Goal: Use online tool/utility: Use online tool/utility

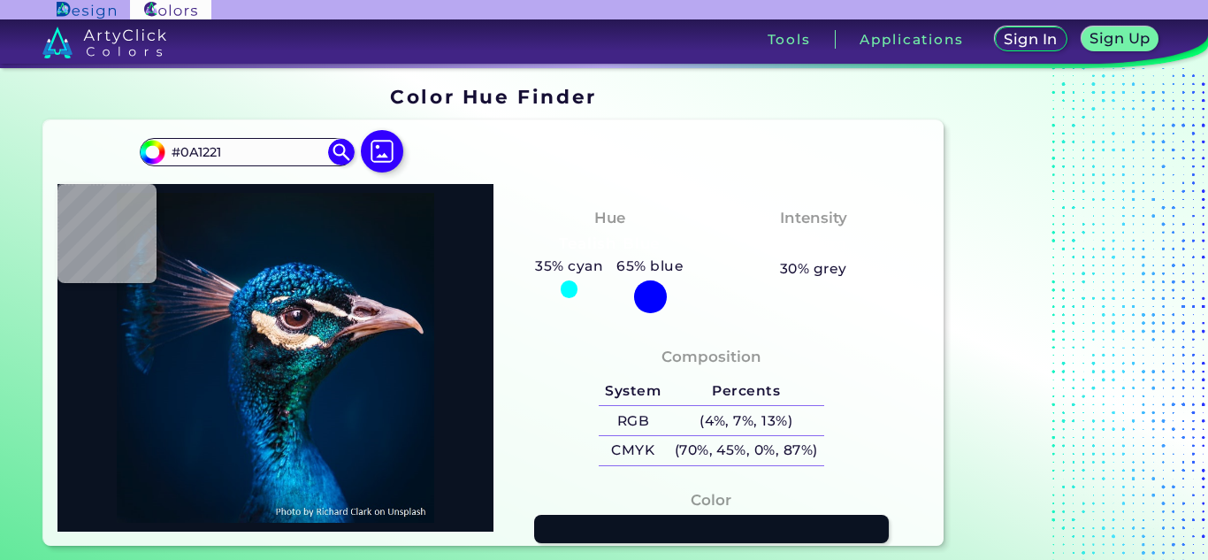
type input "#06172c"
type input "#06172C"
type input "#011832"
type input "#001935"
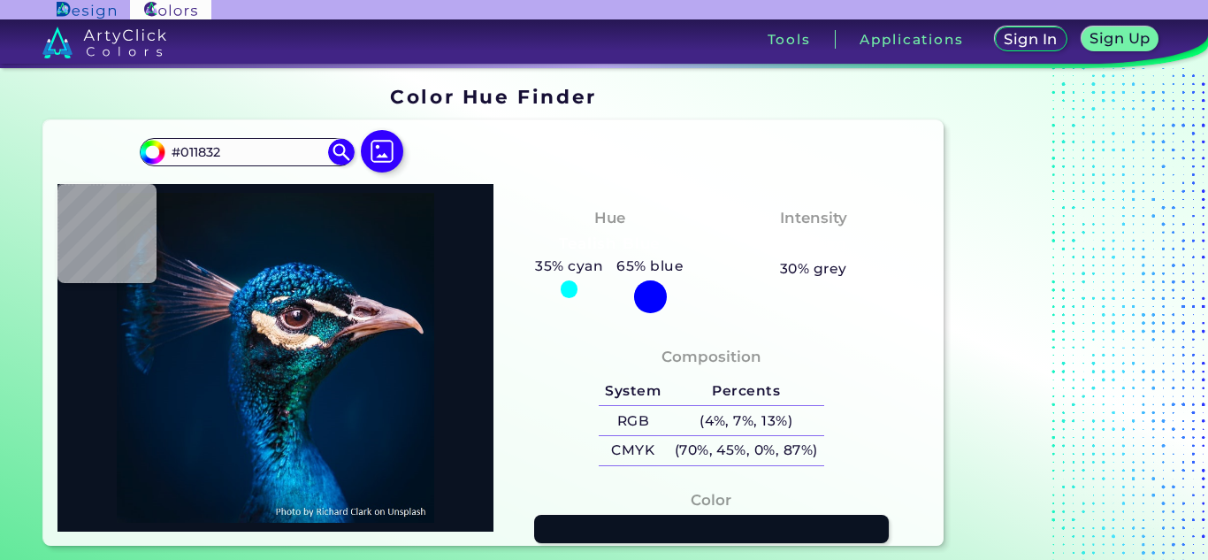
type input "#001935"
type input "#001a30"
type input "#001A30"
type input "#001b30"
type input "#001B30"
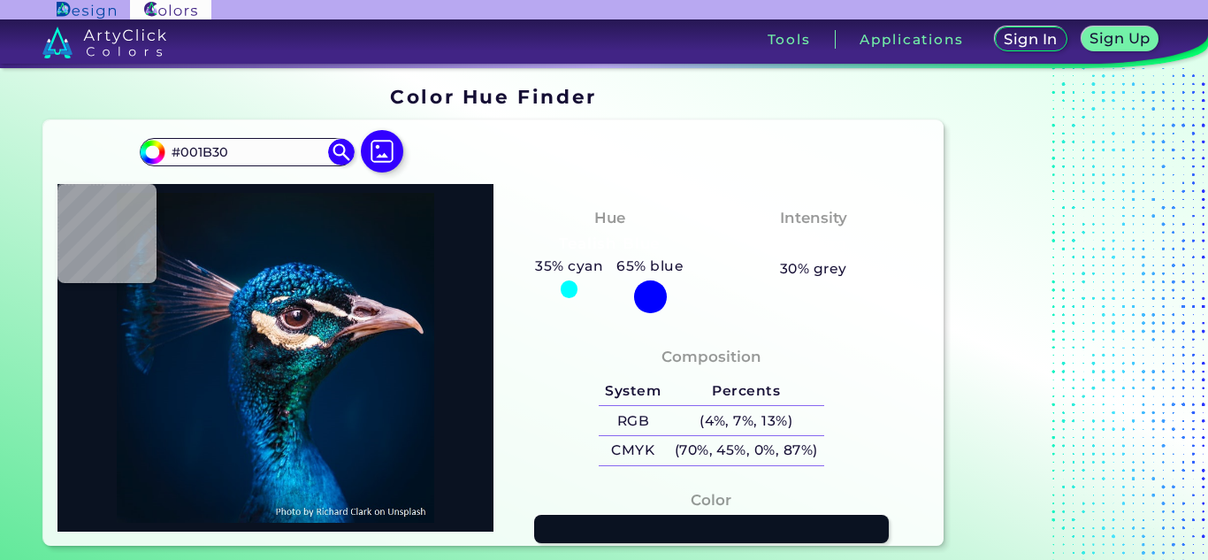
type input "#011836"
type input "#001935"
type input "#001a35"
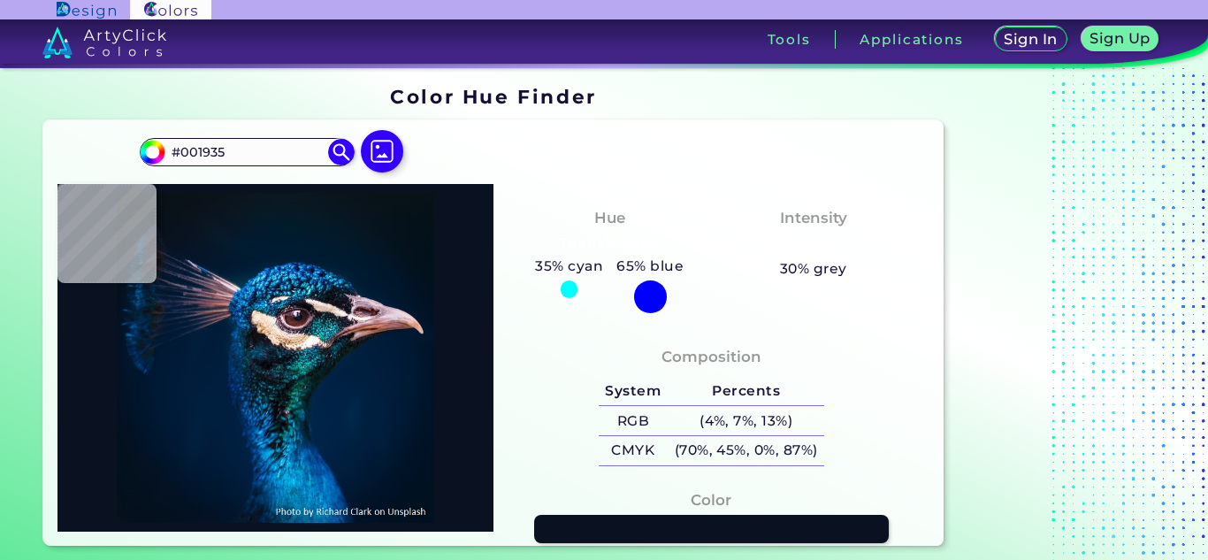
type input "#001A35"
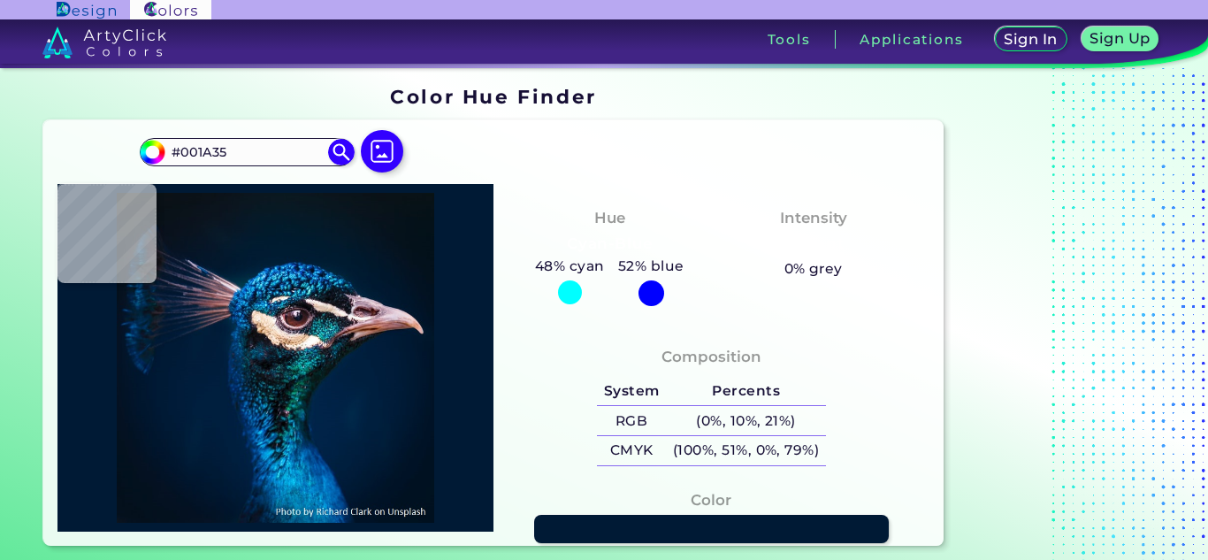
type input "#001832"
type input "#001830"
type input "#00172e"
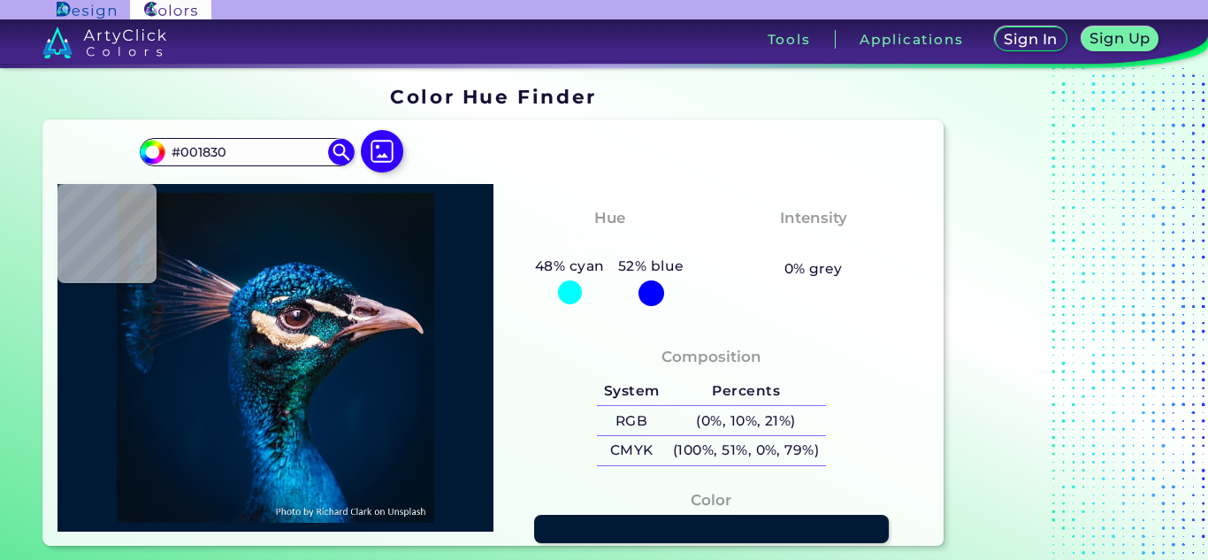
type input "#00172E"
type input "#00162b"
type input "#00162B"
type input "#000000"
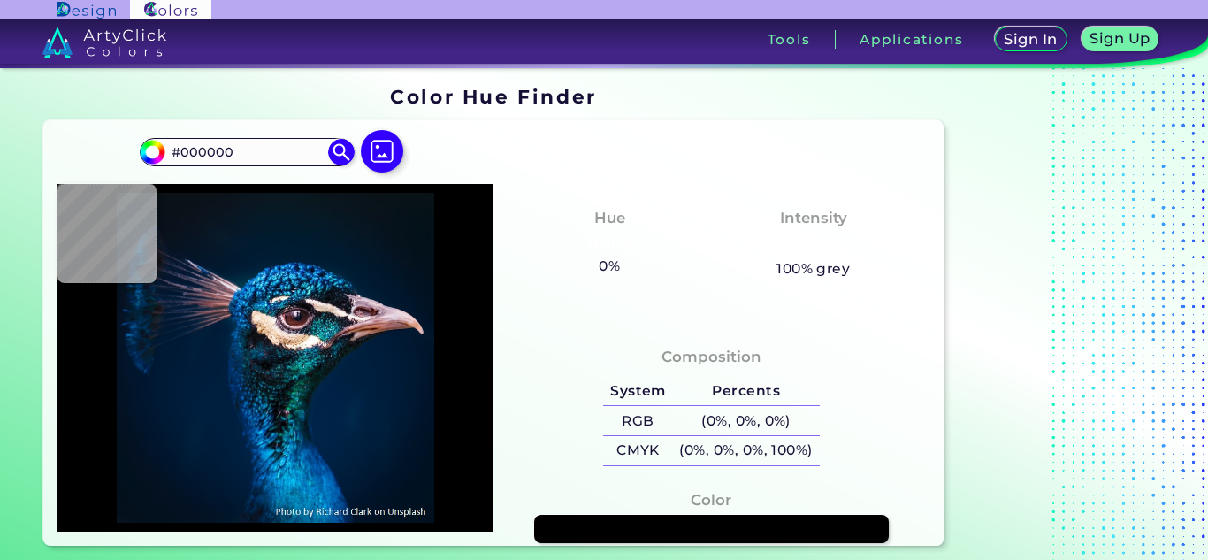
type input "#01172f"
type input "#01172F"
type input "#001932"
type input "#001a33"
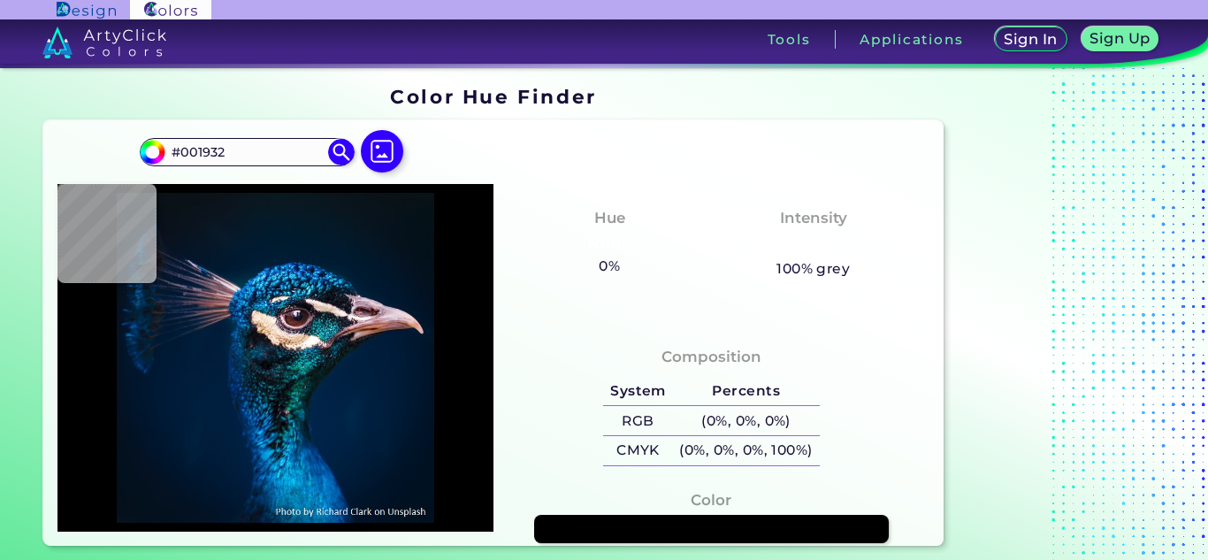
type input "#001A33"
type input "#001a35"
type input "#001A35"
type input "#001b36"
type input "#001B36"
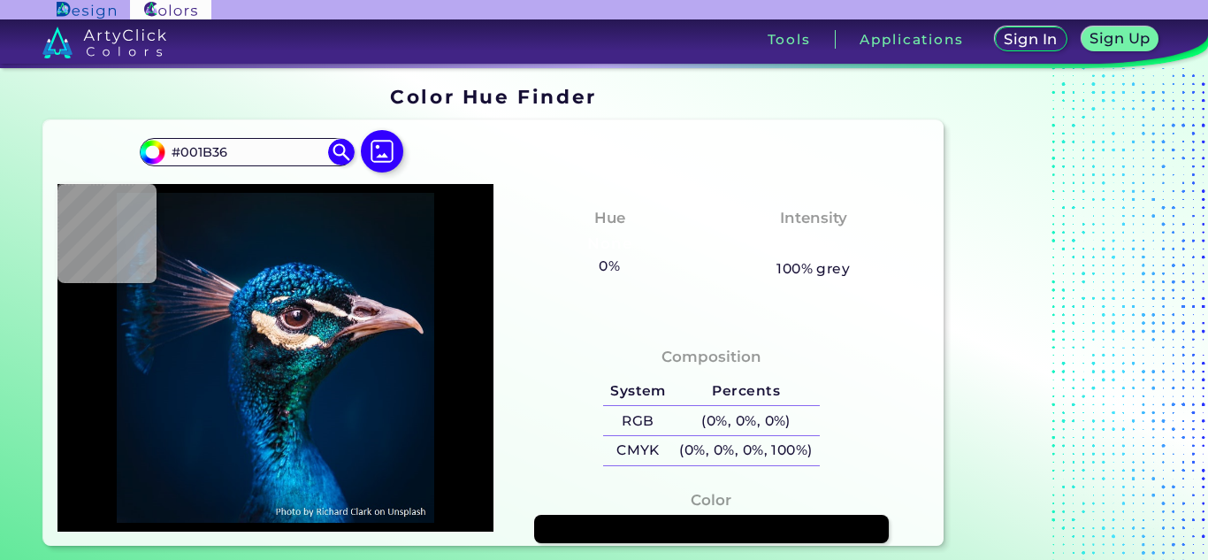
type input "#001b38"
type input "#001B38"
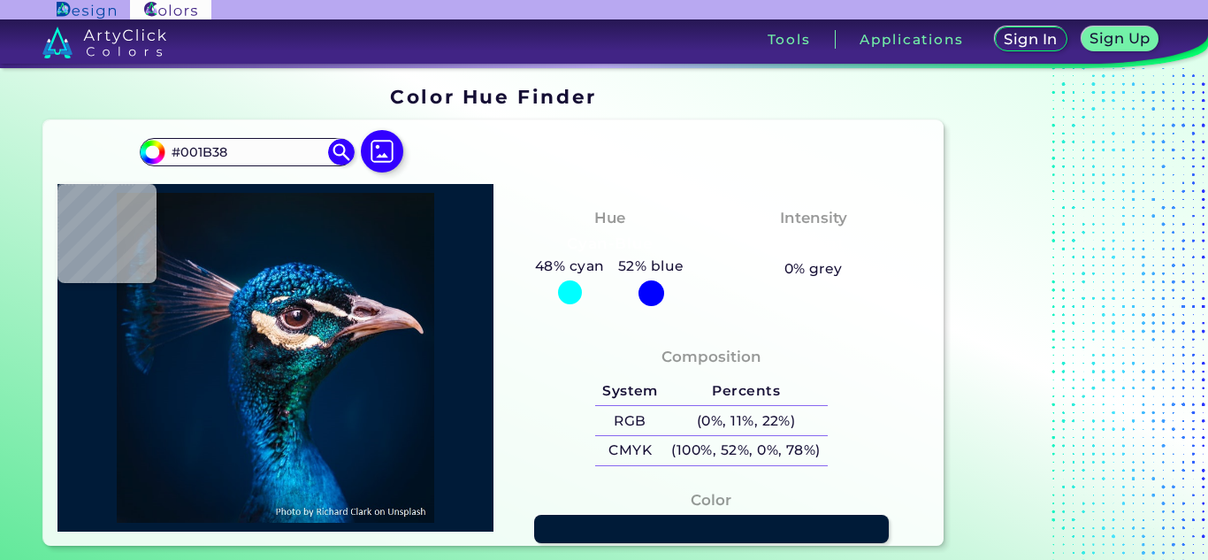
type input "#001a35"
type input "#001A35"
type input "#011b36"
type input "#011B36"
type input "#001935"
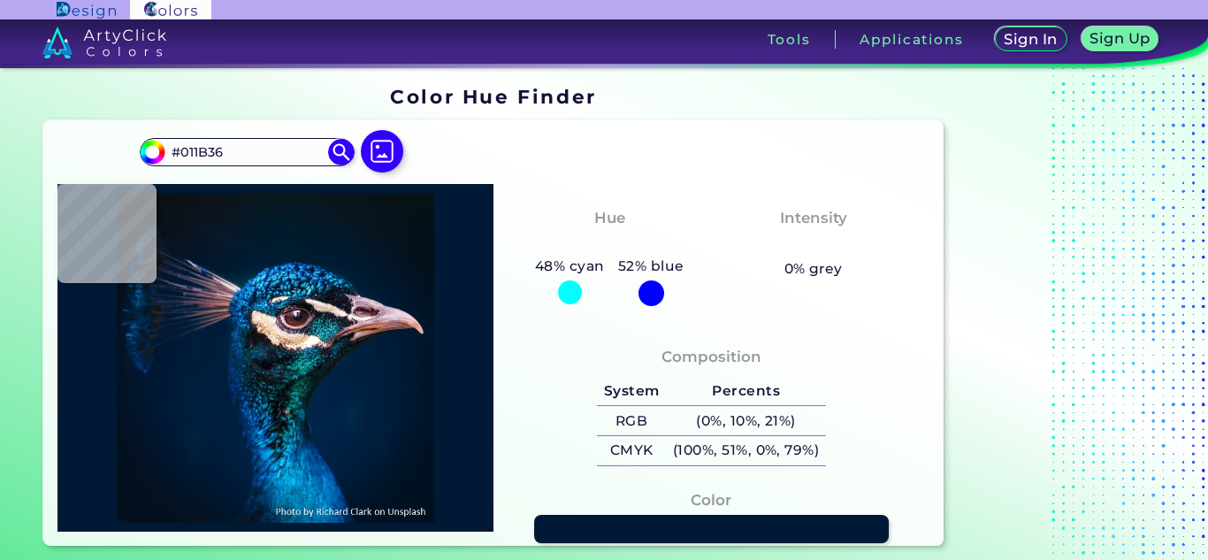
type input "#001935"
type input "#011835"
type input "#001933"
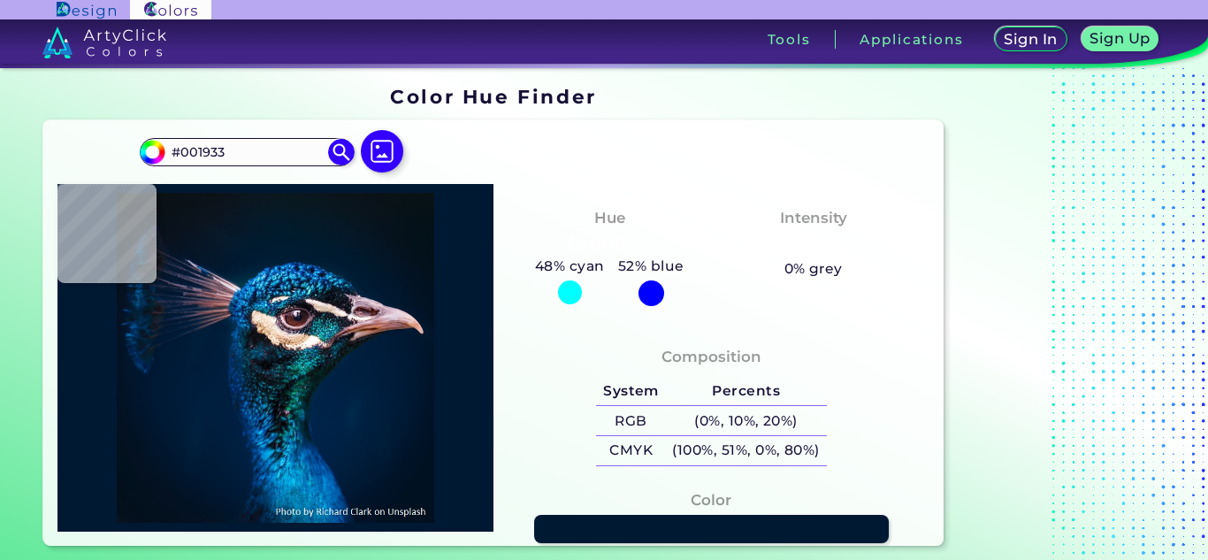
type input "#001934"
type input "#5b4a49"
type input "#5B4A49"
type input "#754638"
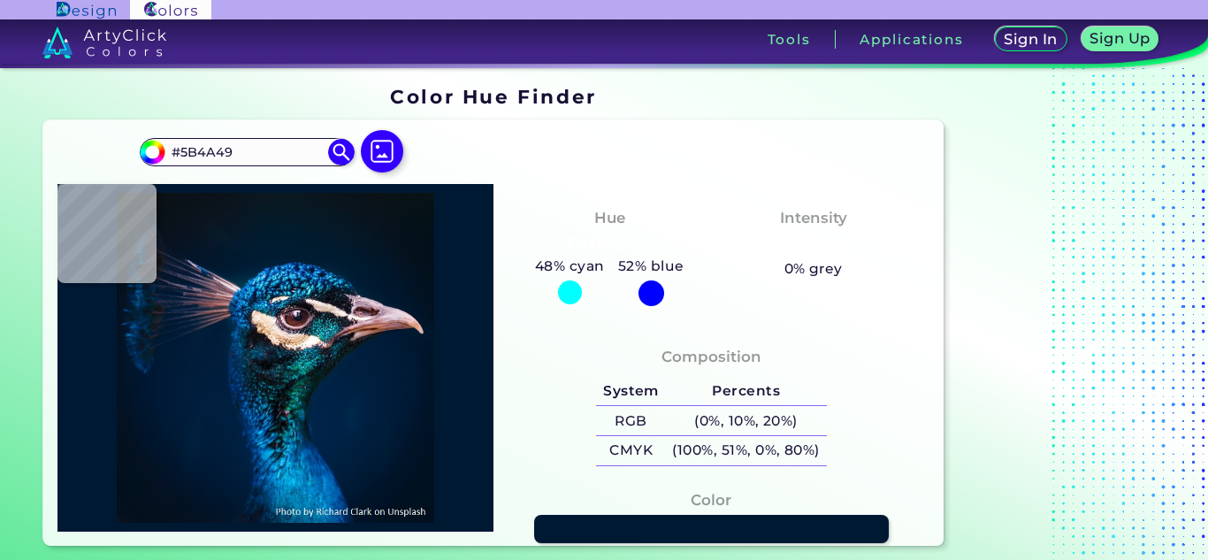
type input "#754638"
type input "#845048"
type input "#ad6b6c"
type input "#AD6B6C"
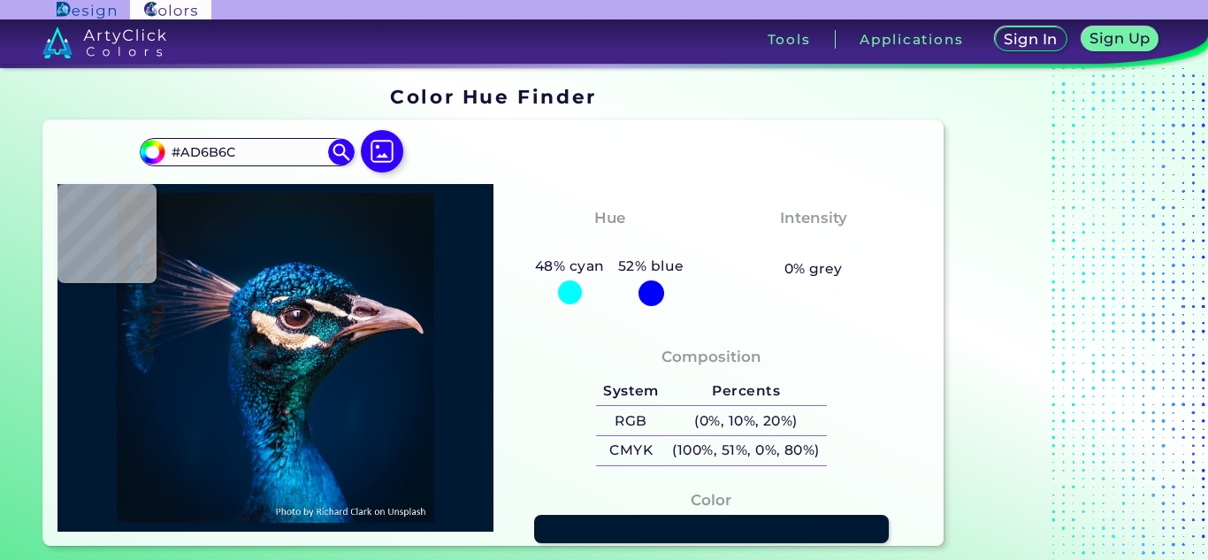
type input "#b77b78"
type input "#B77B78"
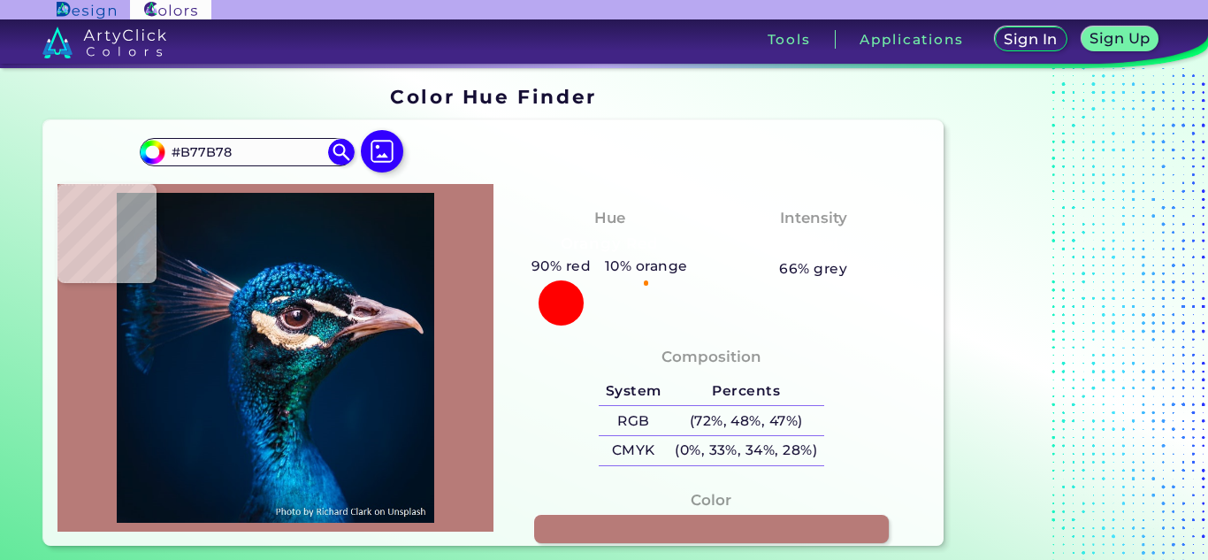
type input "#c59290"
type input "#C59290"
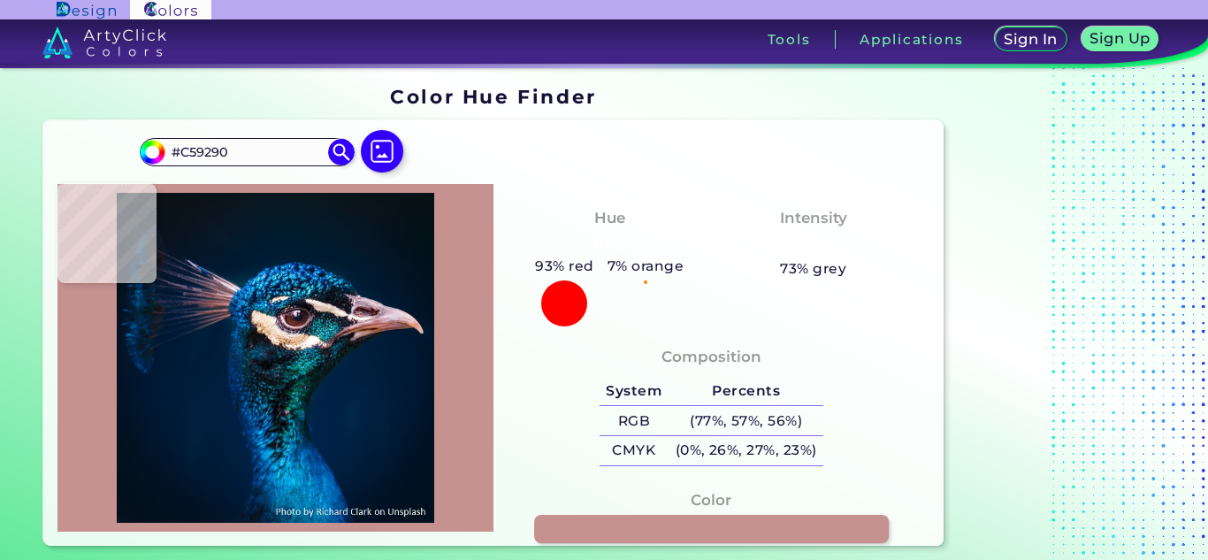
type input "#e7bfc4"
type input "#E7BFC4"
type input "#dabbc8"
type input "#DABBC8"
type input "#ddc0cc"
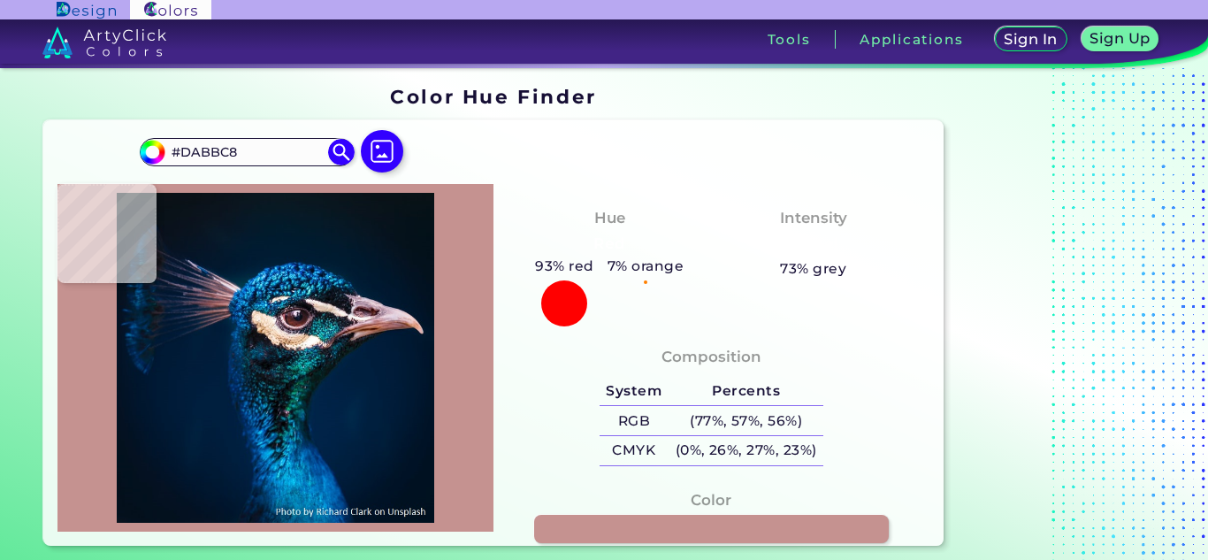
type input "#DDC0CC"
type input "#c7acbb"
type input "#C7ACBB"
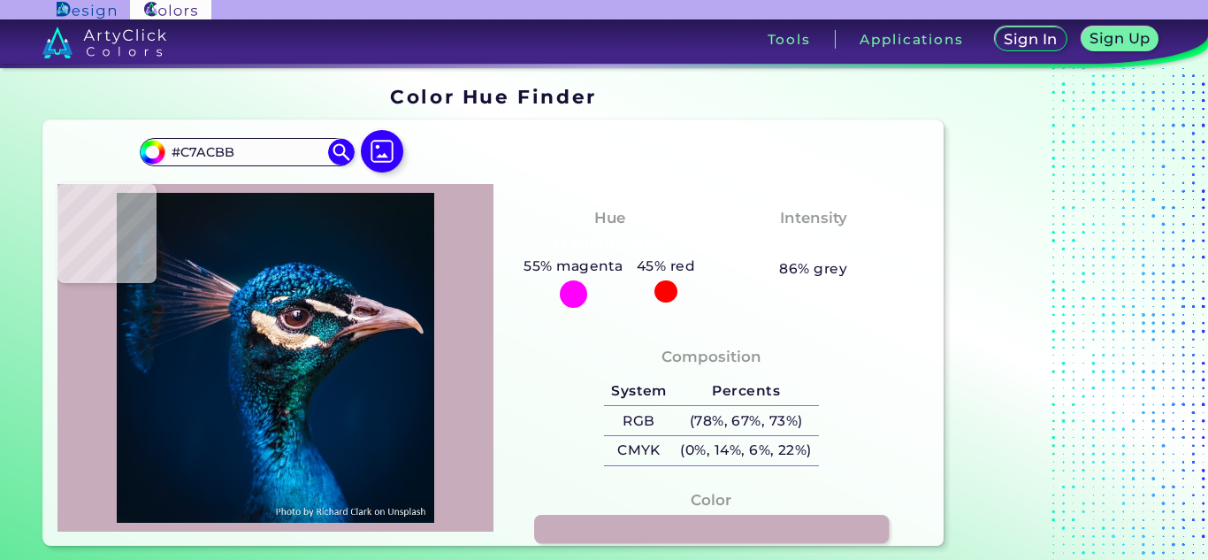
type input "#ceb2c1"
type input "#CEB2C1"
type input "#d1b9c9"
type input "#D1B9C9"
type input "#dfcddd"
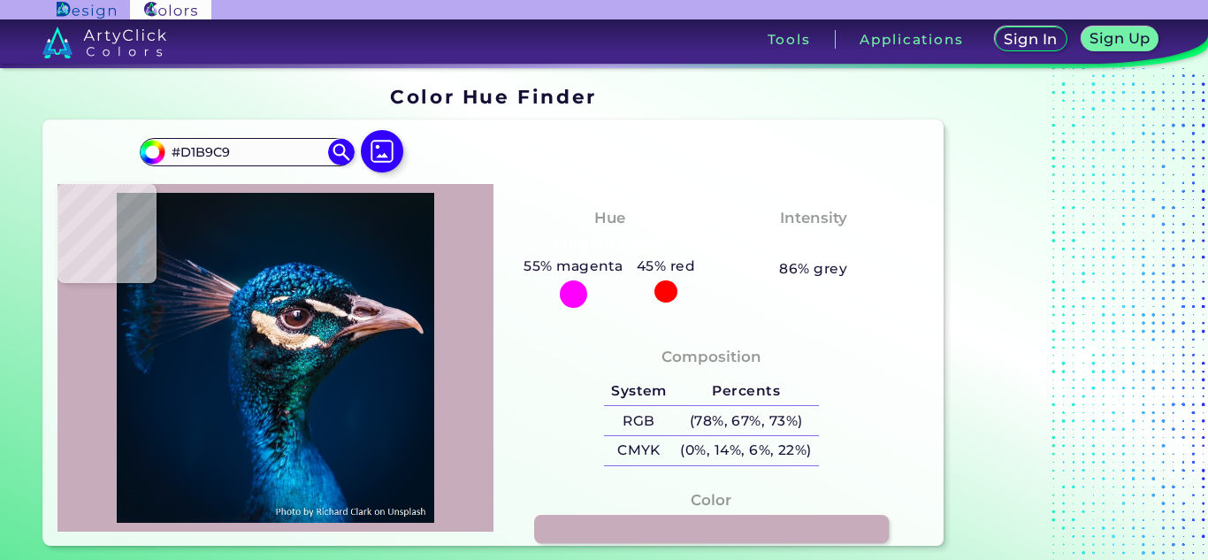
type input "#DFCDDD"
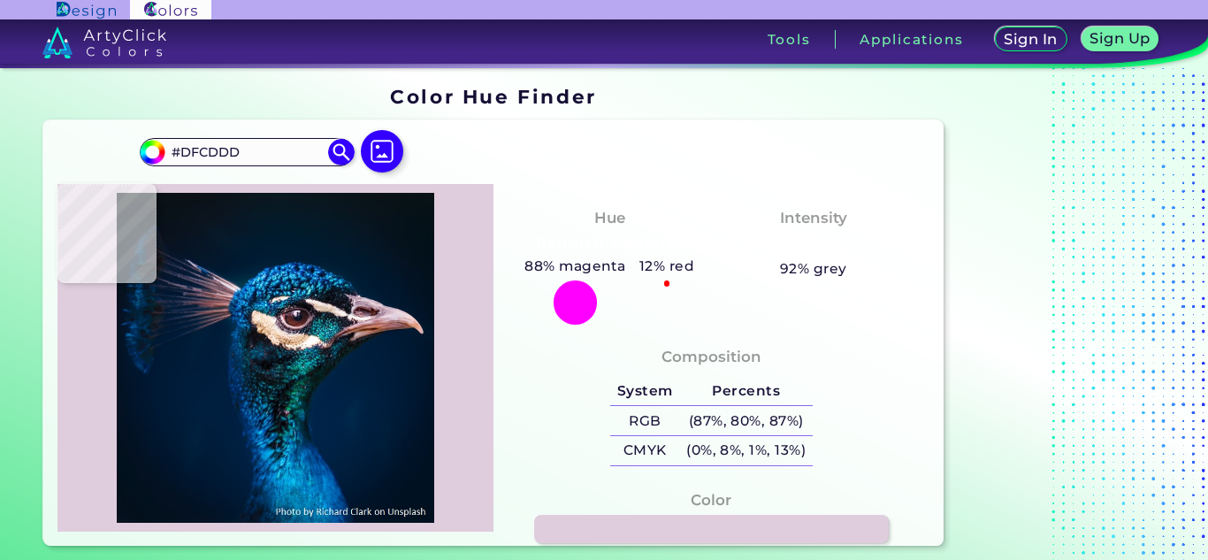
click at [392, 317] on img at bounding box center [275, 358] width 418 height 330
click at [274, 385] on img at bounding box center [275, 358] width 418 height 330
type input "#103c40"
type input "#103C40"
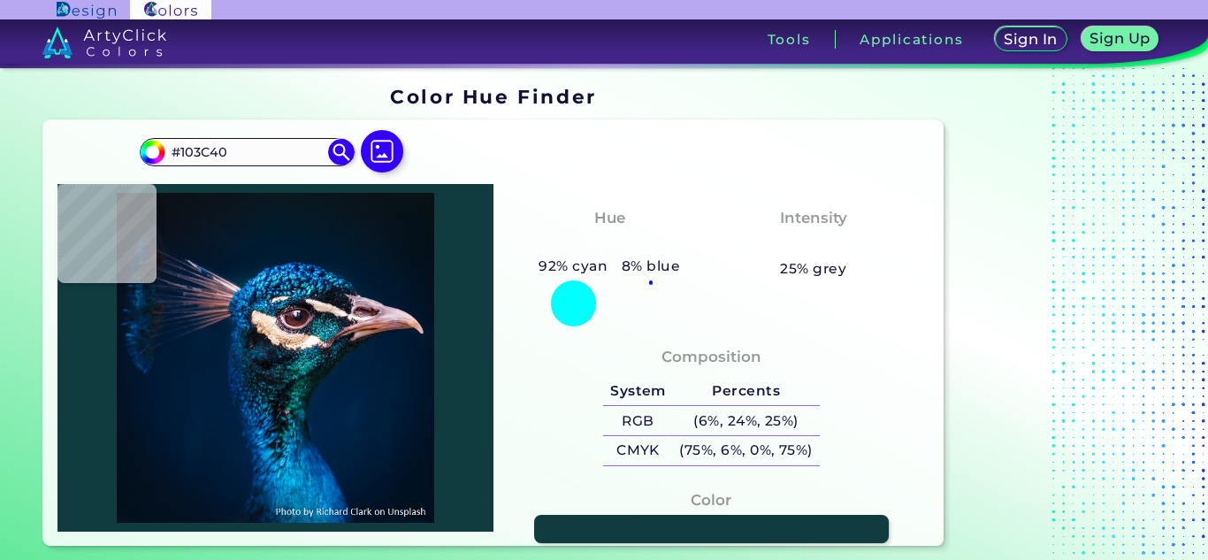
type input "#03242d"
type input "#03242D"
type input "#023632"
type input "#000d15"
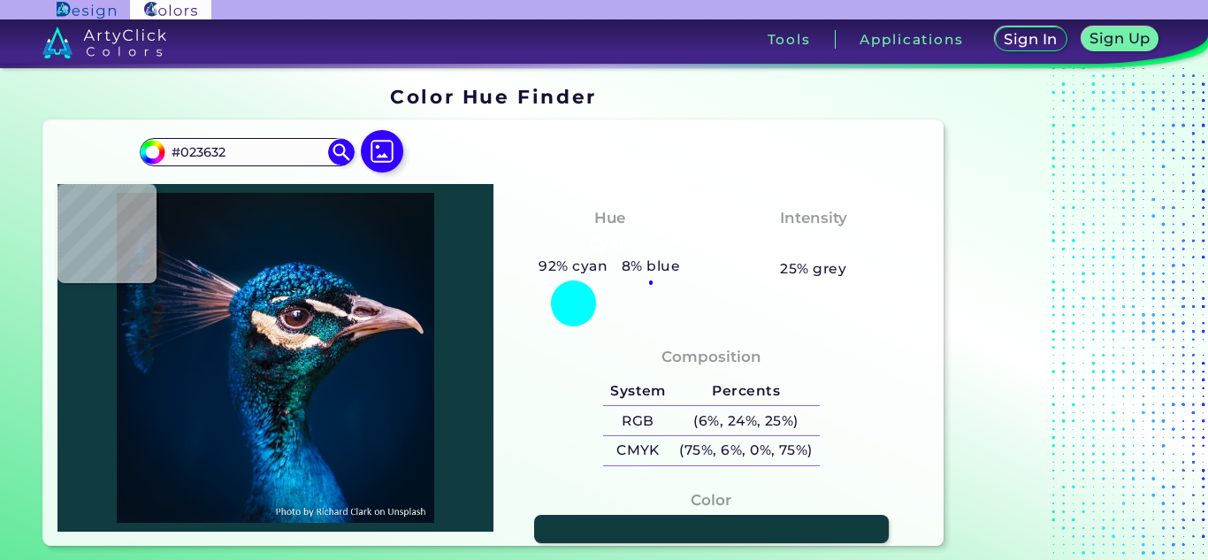
type input "#000D15"
type input "#061b1f"
type input "#061B1F"
type input "#071f2b"
type input "#071F2B"
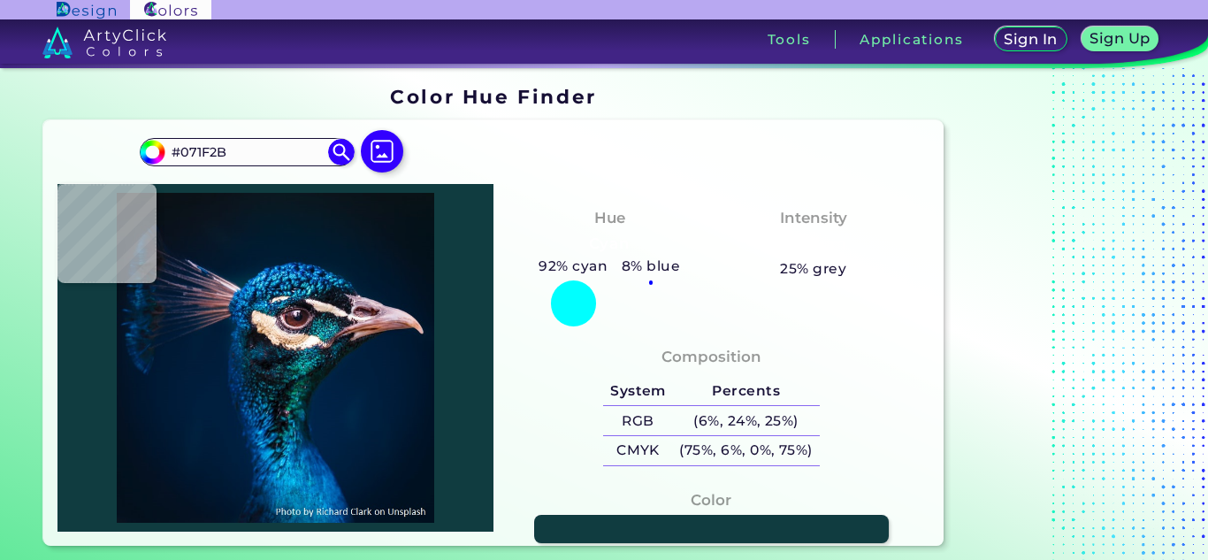
type input "#11171d"
type input "#11171D"
type input "#0e0e1f"
type input "#0E0E1F"
type input "#38303d"
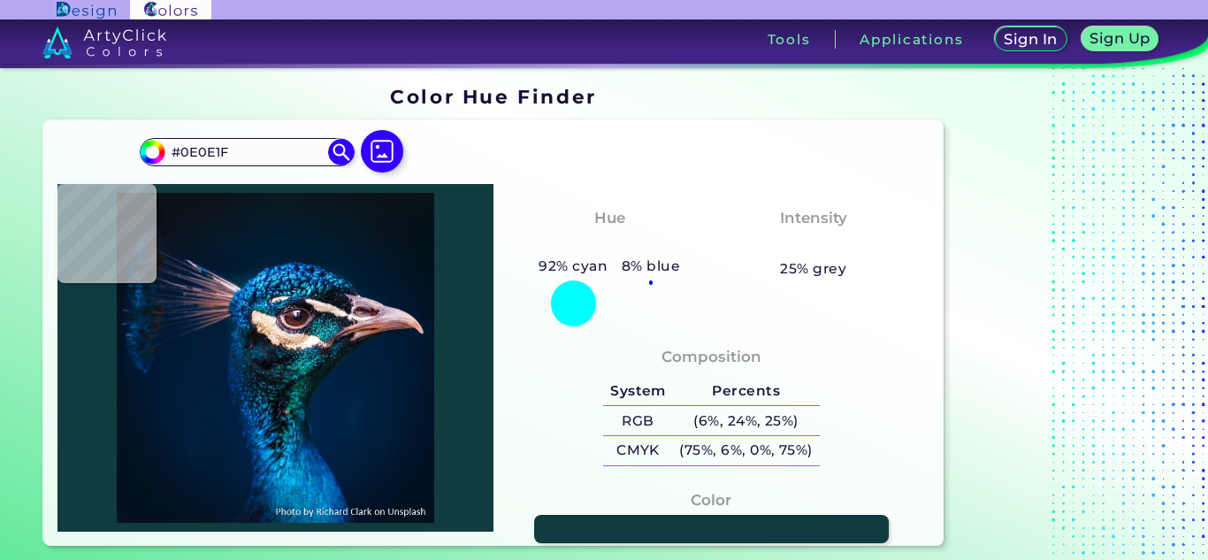
type input "#38303D"
type input "#1c1726"
type input "#1C1726"
type input "#0f141e"
type input "#0F141E"
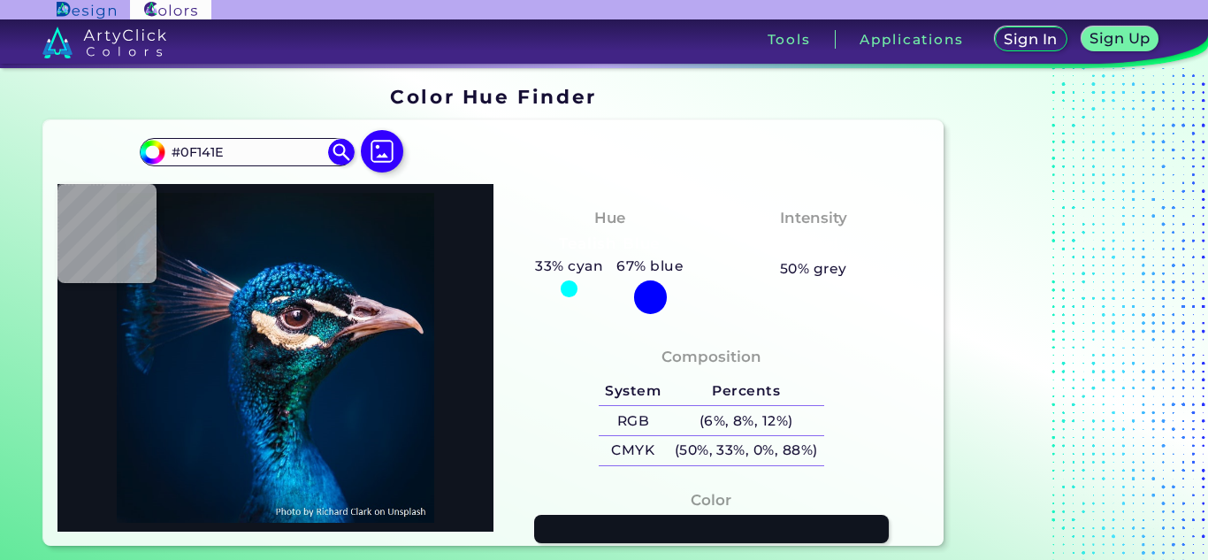
type input "#0c202e"
type input "#0C202E"
type input "#16171e"
type input "#16171E"
type input "#0b1c22"
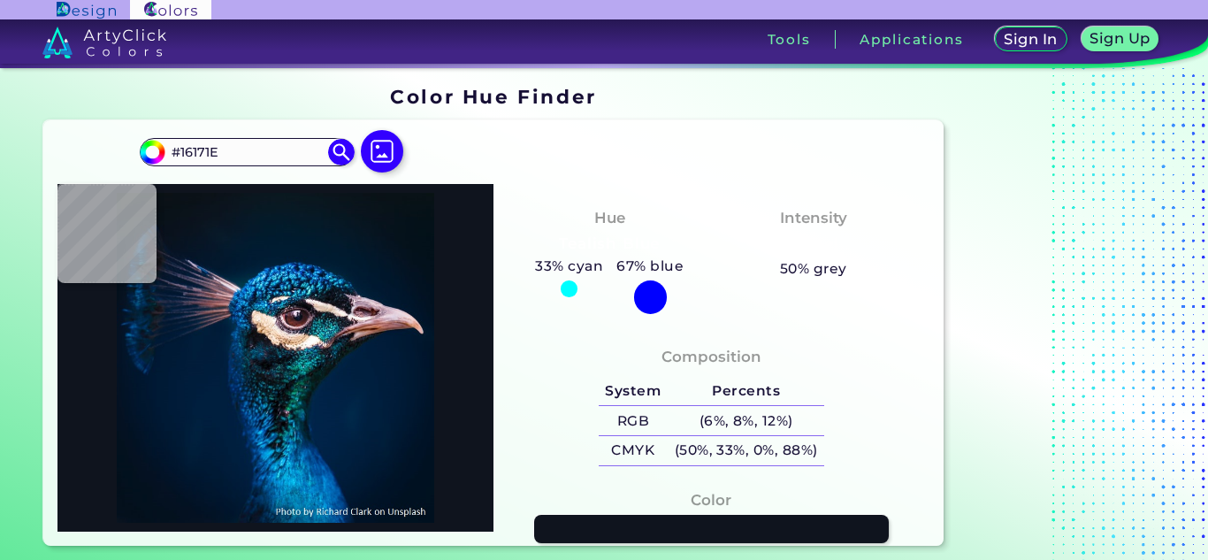
type input "#0B1C22"
type input "#051618"
type input "#0c1215"
type input "#0C1215"
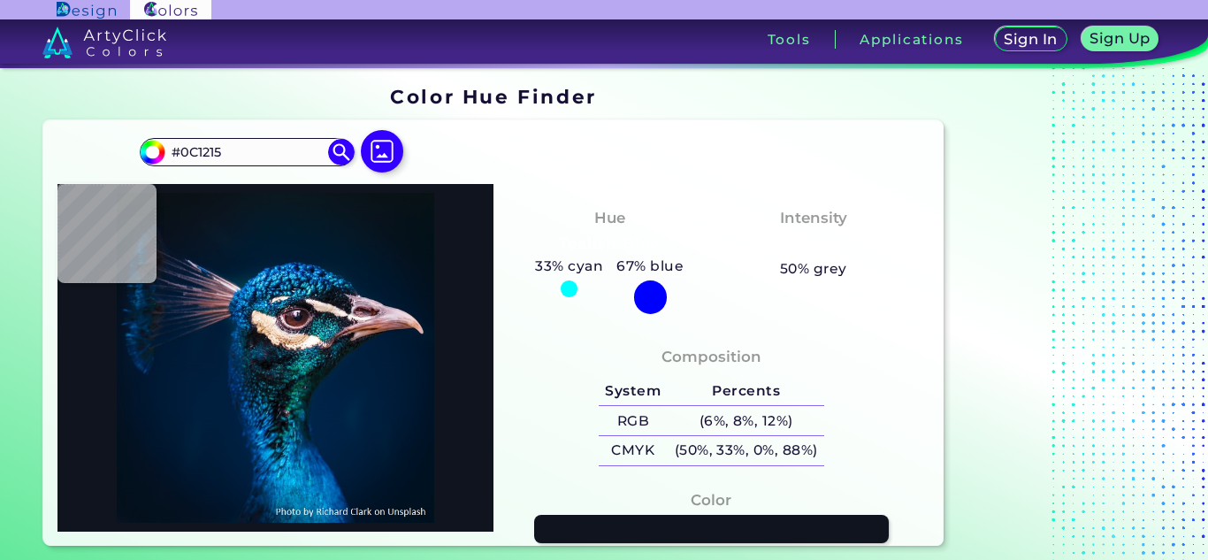
type input "#0c0d0f"
type input "#0C0D0F"
type input "#0e161a"
click at [280, 431] on img at bounding box center [275, 358] width 418 height 330
click at [311, 158] on input "#0E161A" at bounding box center [247, 153] width 164 height 24
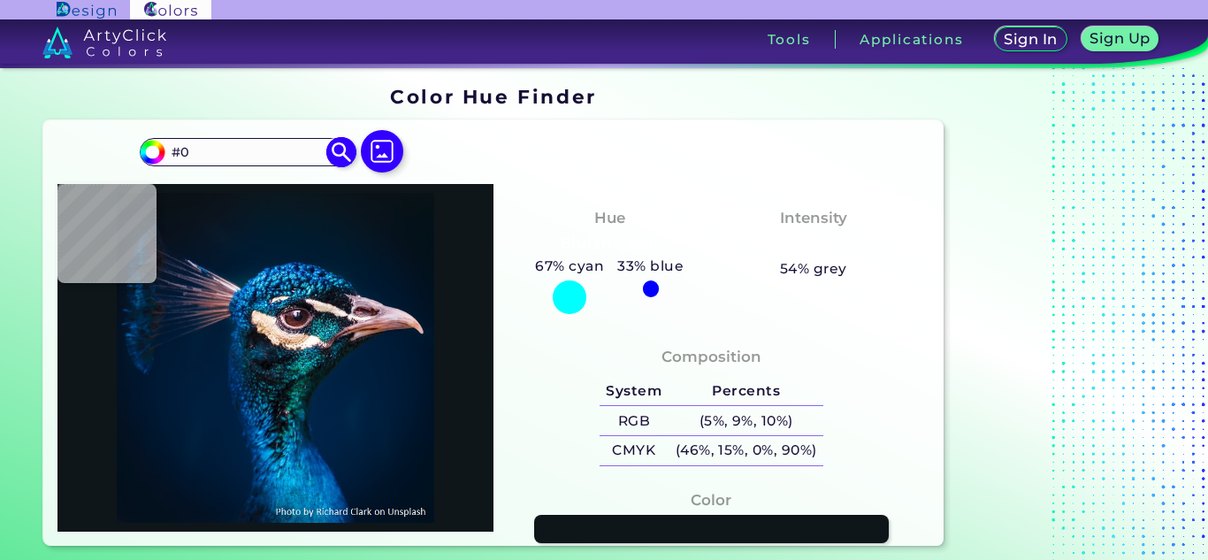
type input "#"
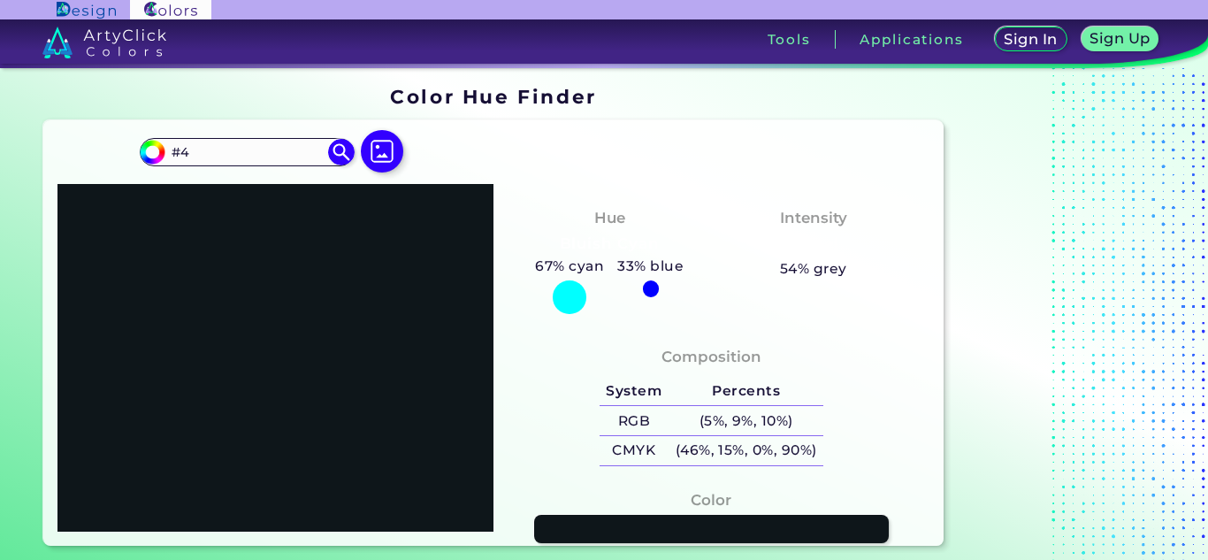
type input "#"
type input "#73246"
